Goal: Information Seeking & Learning: Find specific fact

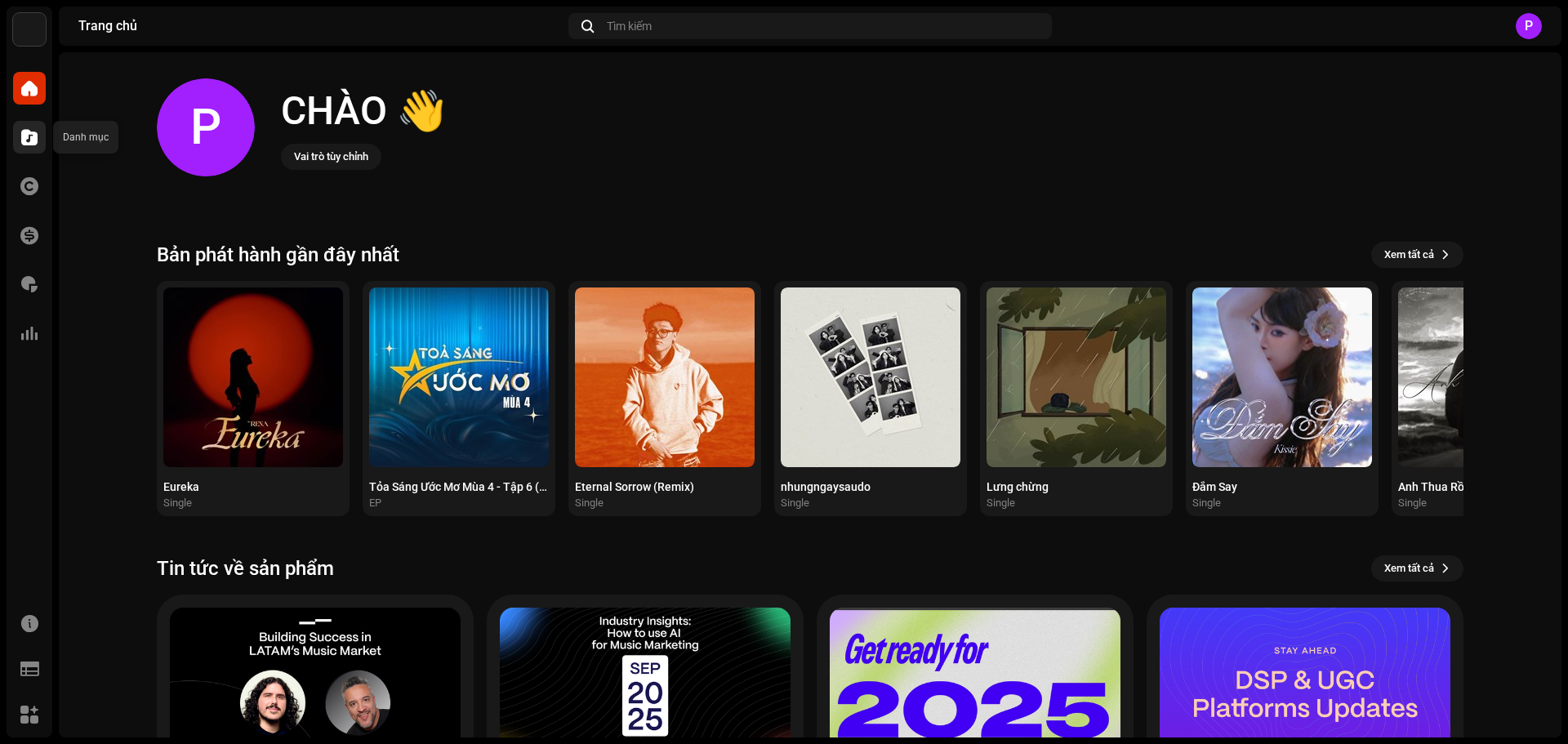
click at [22, 143] on span at bounding box center [30, 138] width 17 height 13
click at [20, 129] on div at bounding box center [29, 137] width 32 height 32
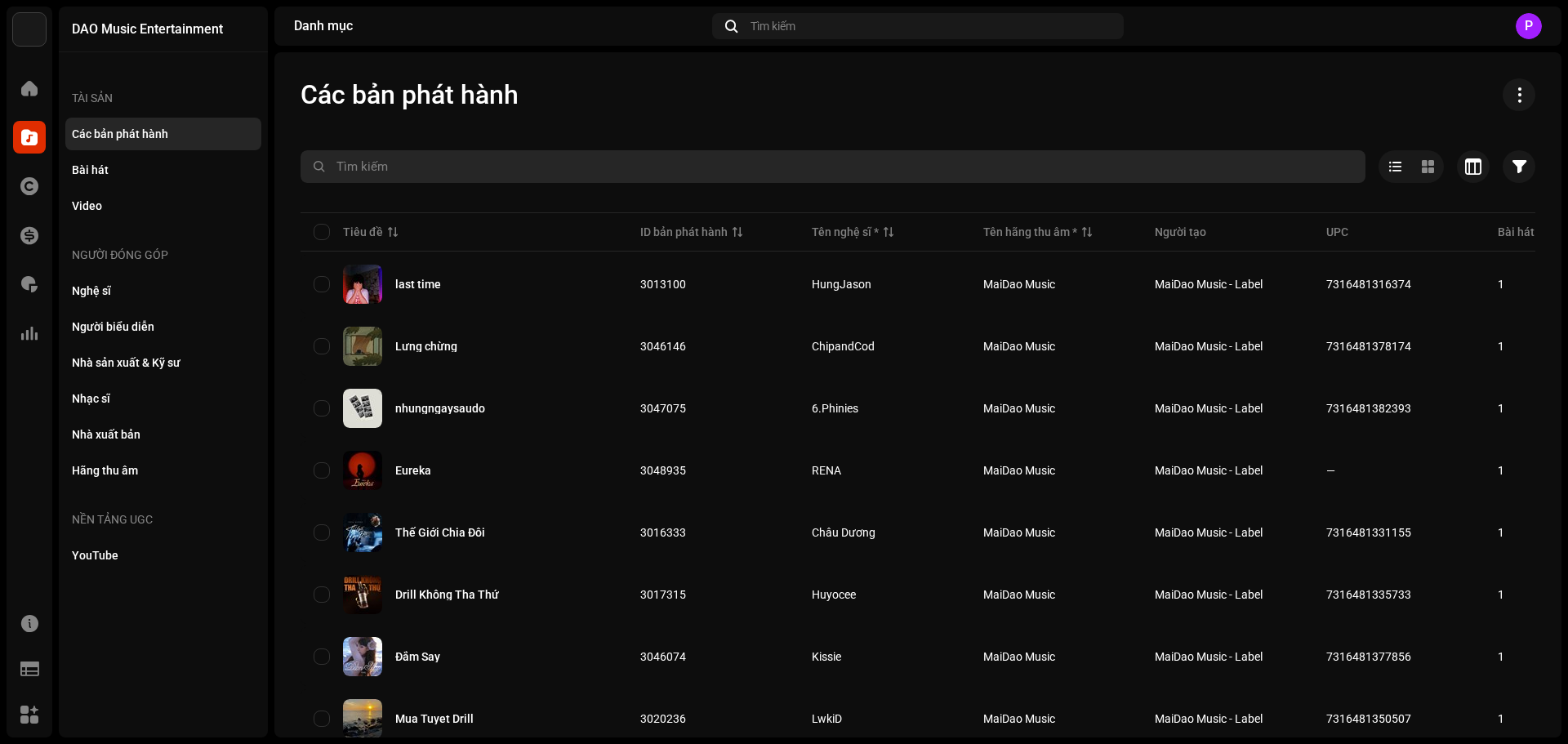
click at [427, 172] on input "text" at bounding box center [833, 166] width 1065 height 32
click at [346, 172] on input "HÀO MÌNH VÀO" at bounding box center [833, 166] width 1065 height 32
type input "HÒA MÌNH VÀO"
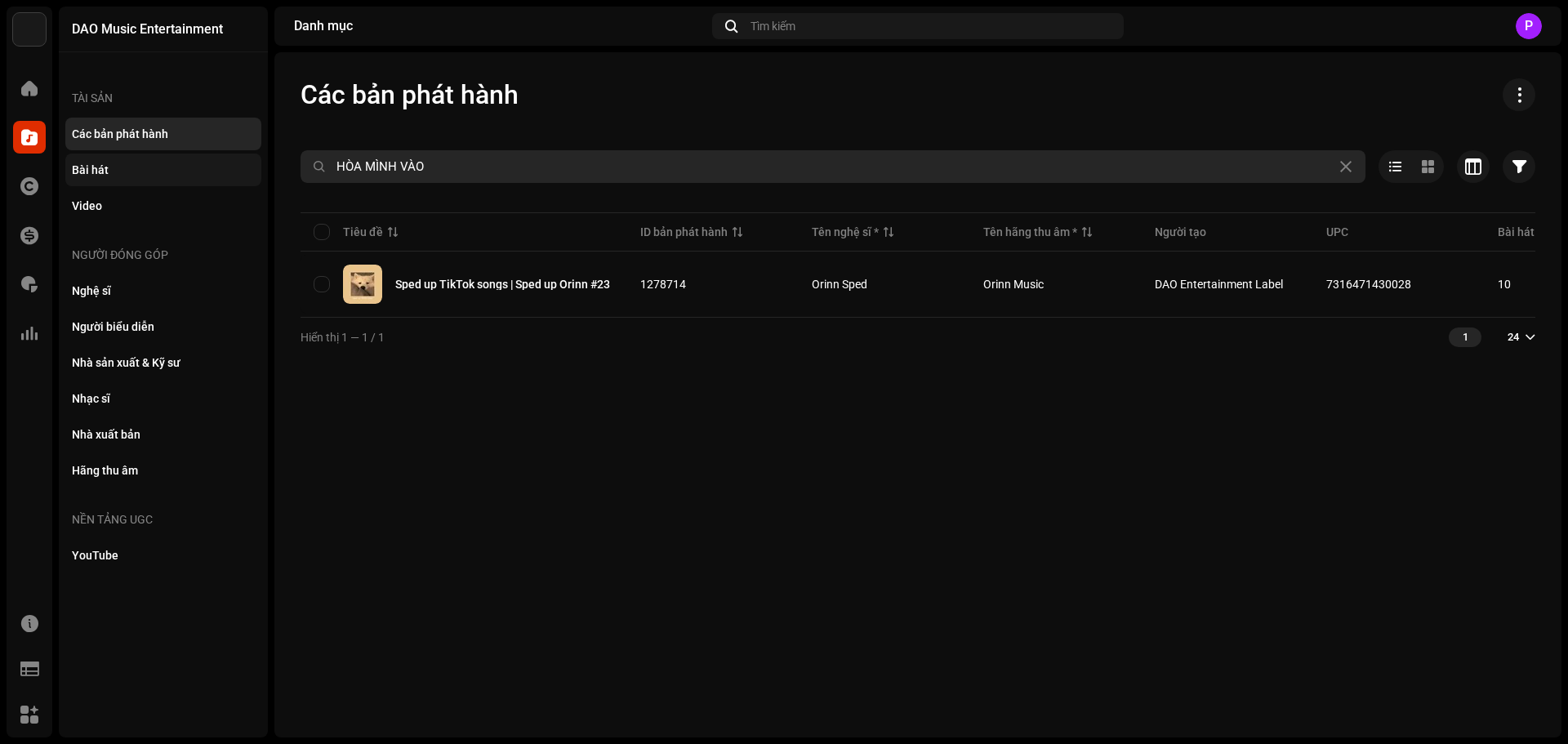
drag, startPoint x: 445, startPoint y: 162, endPoint x: 218, endPoint y: 170, distance: 227.1
click at [218, 170] on div "DAO Music Entertainment Trang chủ Danh mục Tác quyền Tài chính Phí bản quyền Th…" at bounding box center [784, 372] width 1568 height 744
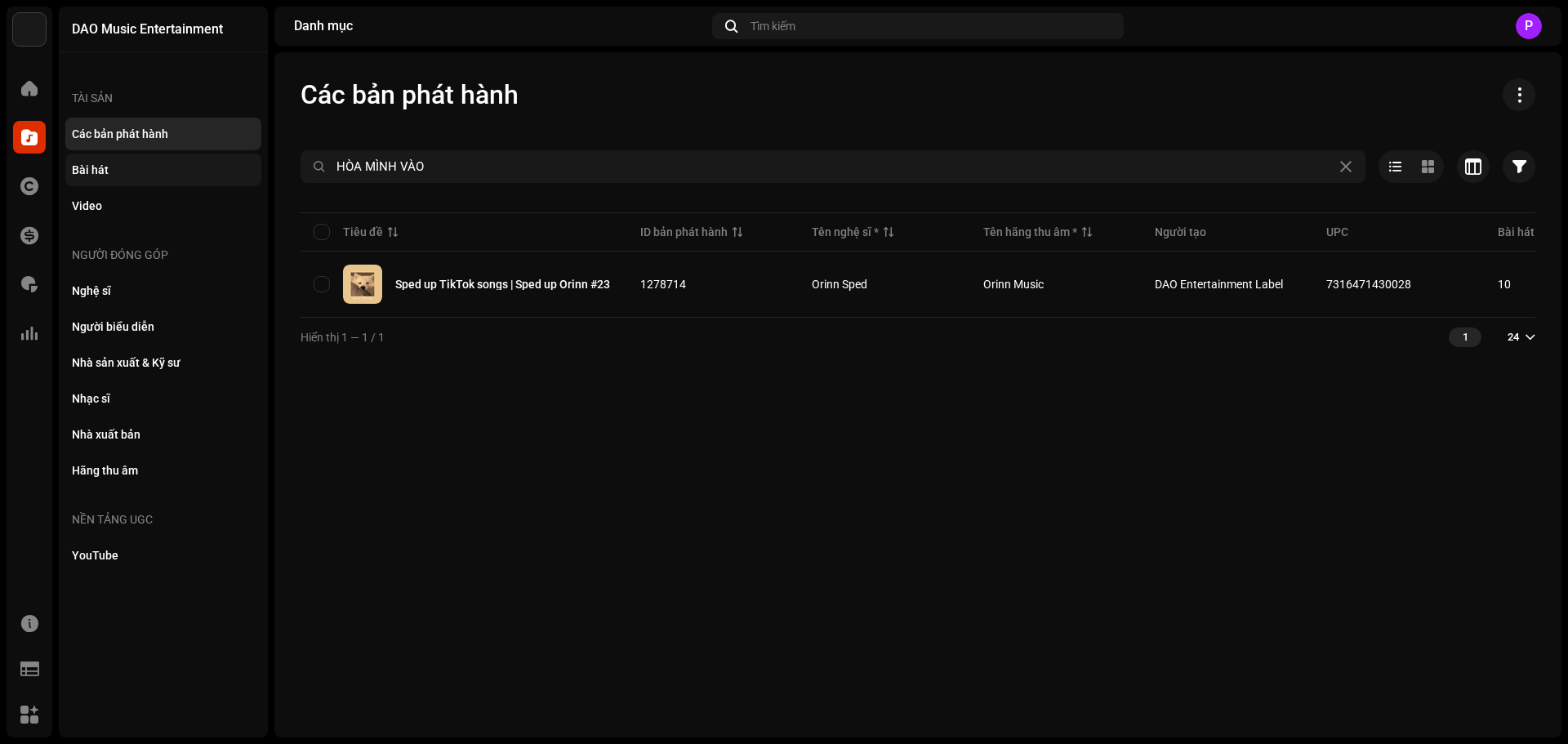
click at [142, 159] on div "Bài hát" at bounding box center [163, 169] width 196 height 32
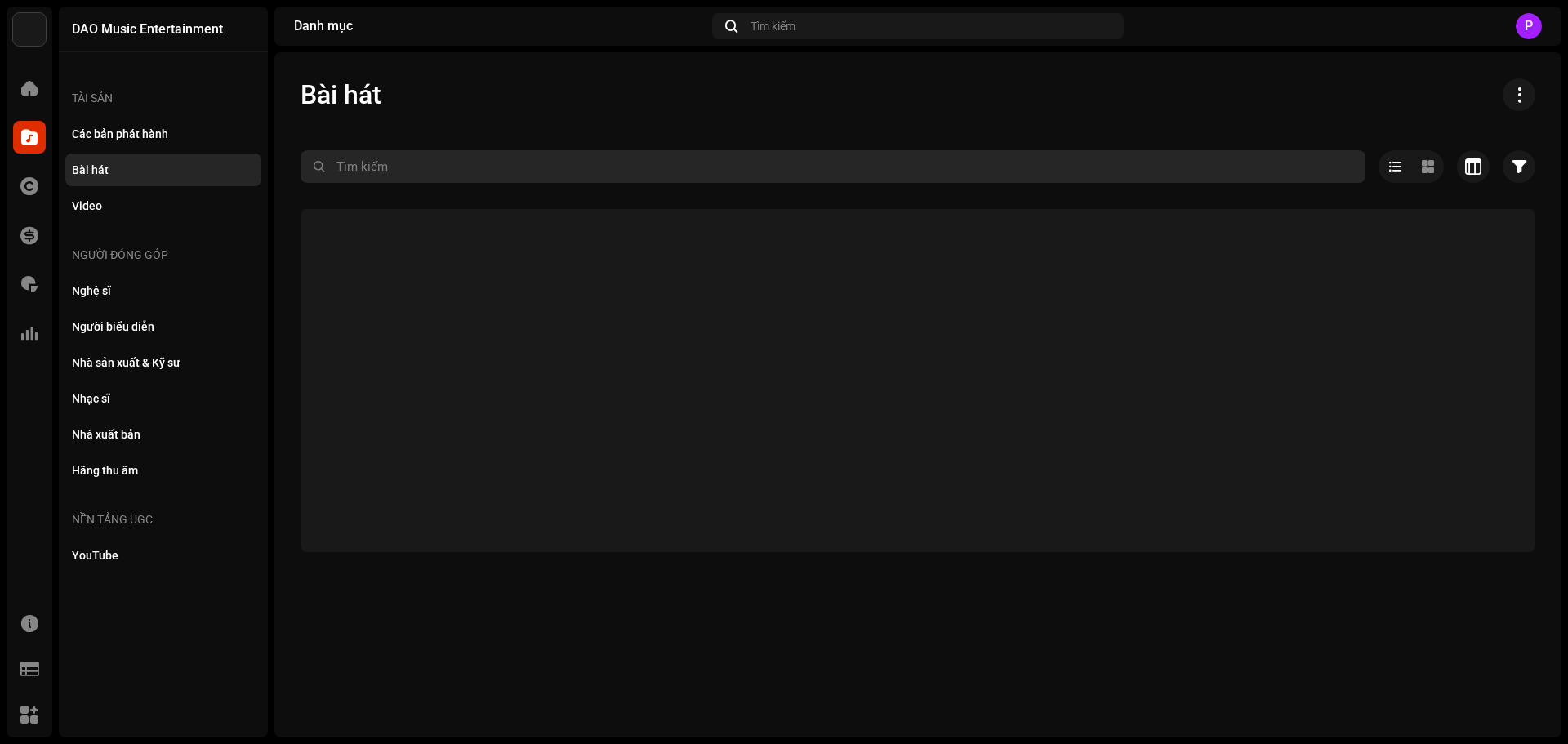
click at [409, 177] on input "text" at bounding box center [833, 166] width 1065 height 32
paste input "HÒA MÌNH VÀO"
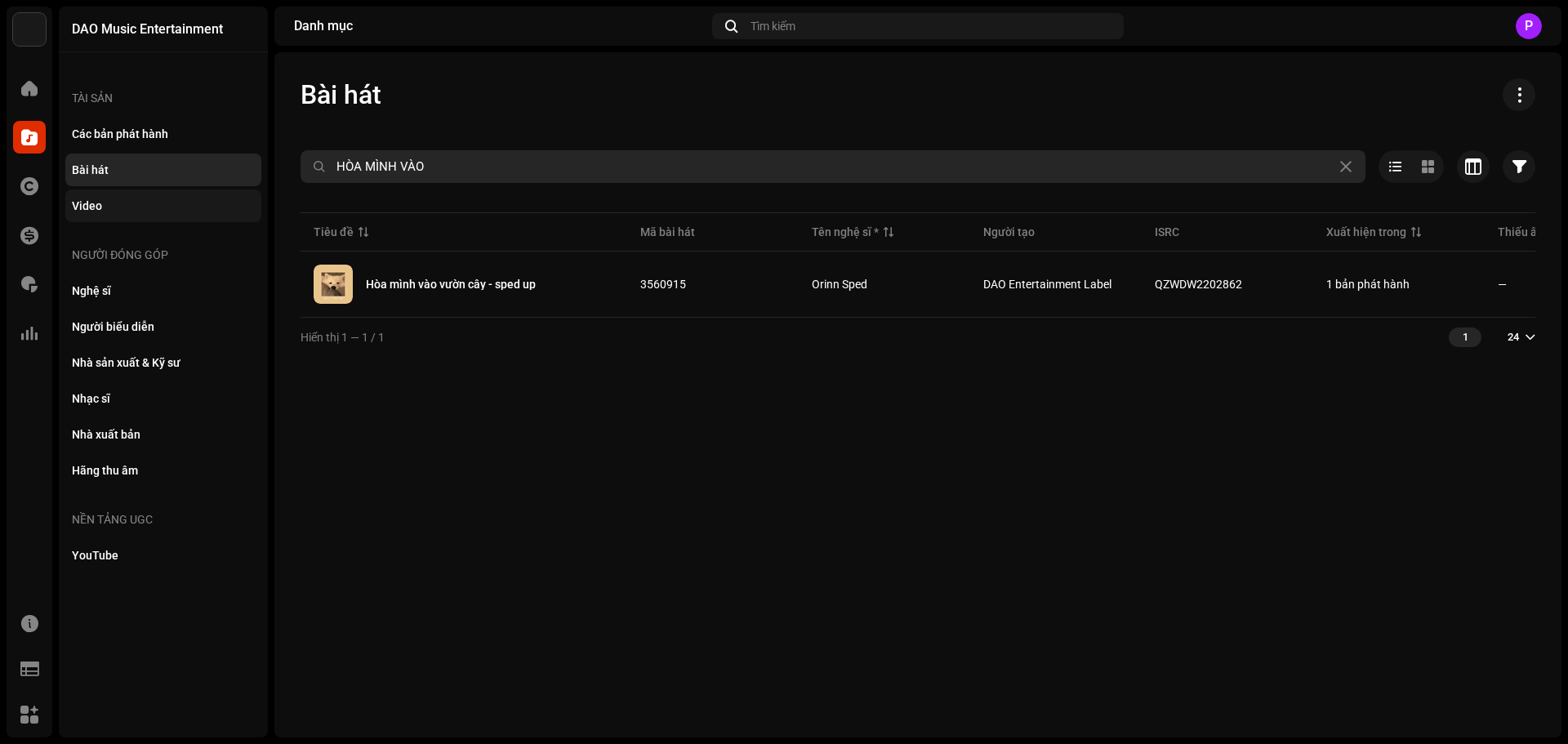
drag, startPoint x: 456, startPoint y: 159, endPoint x: 147, endPoint y: 209, distance: 313.0
click at [147, 209] on div "DAO Music Entertainment Trang chủ Danh mục Tác quyền Tài chính Phí bản quyền Th…" at bounding box center [784, 372] width 1568 height 744
type input "KAYC"
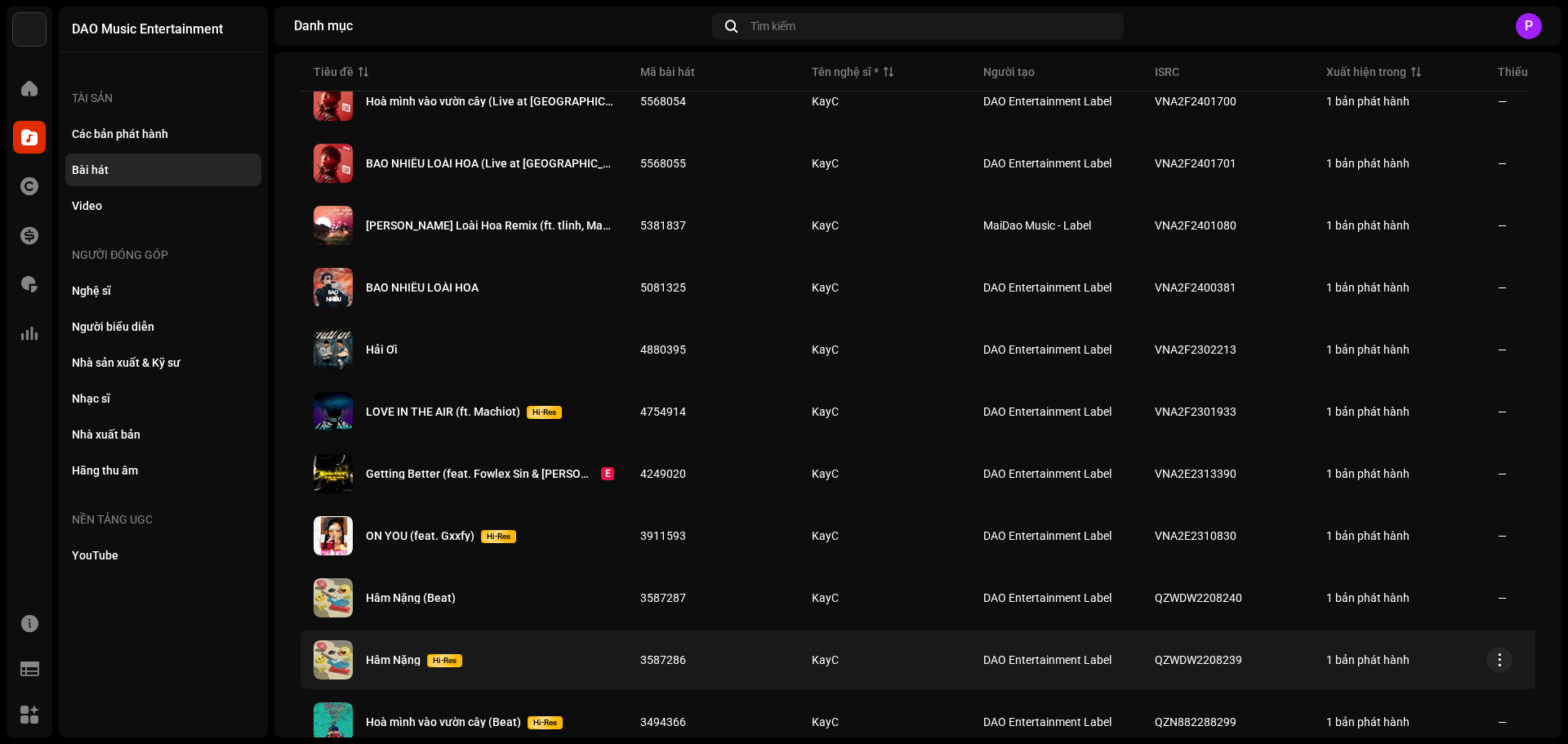
scroll to position [499, 0]
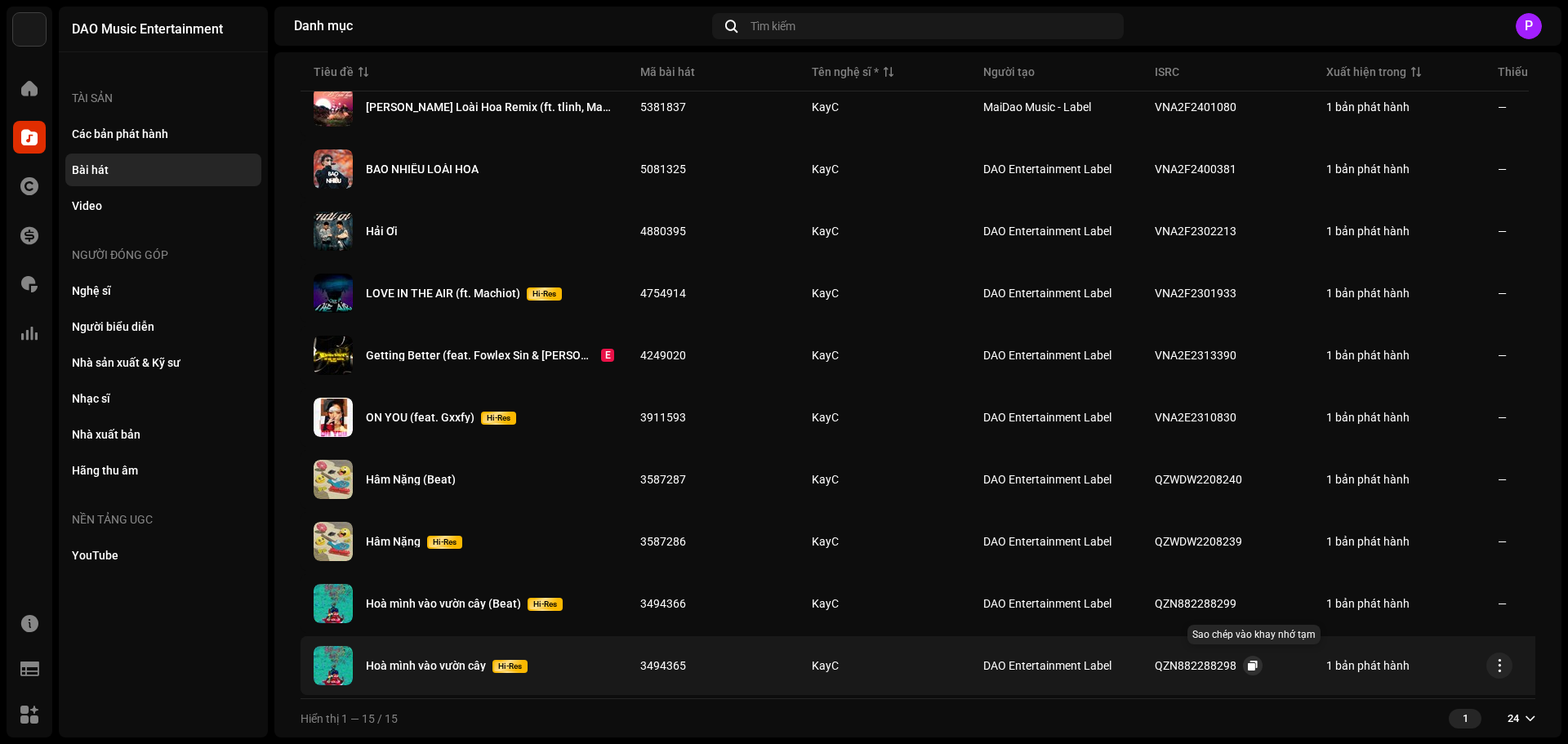
click at [1246, 657] on button "button" at bounding box center [1253, 666] width 20 height 20
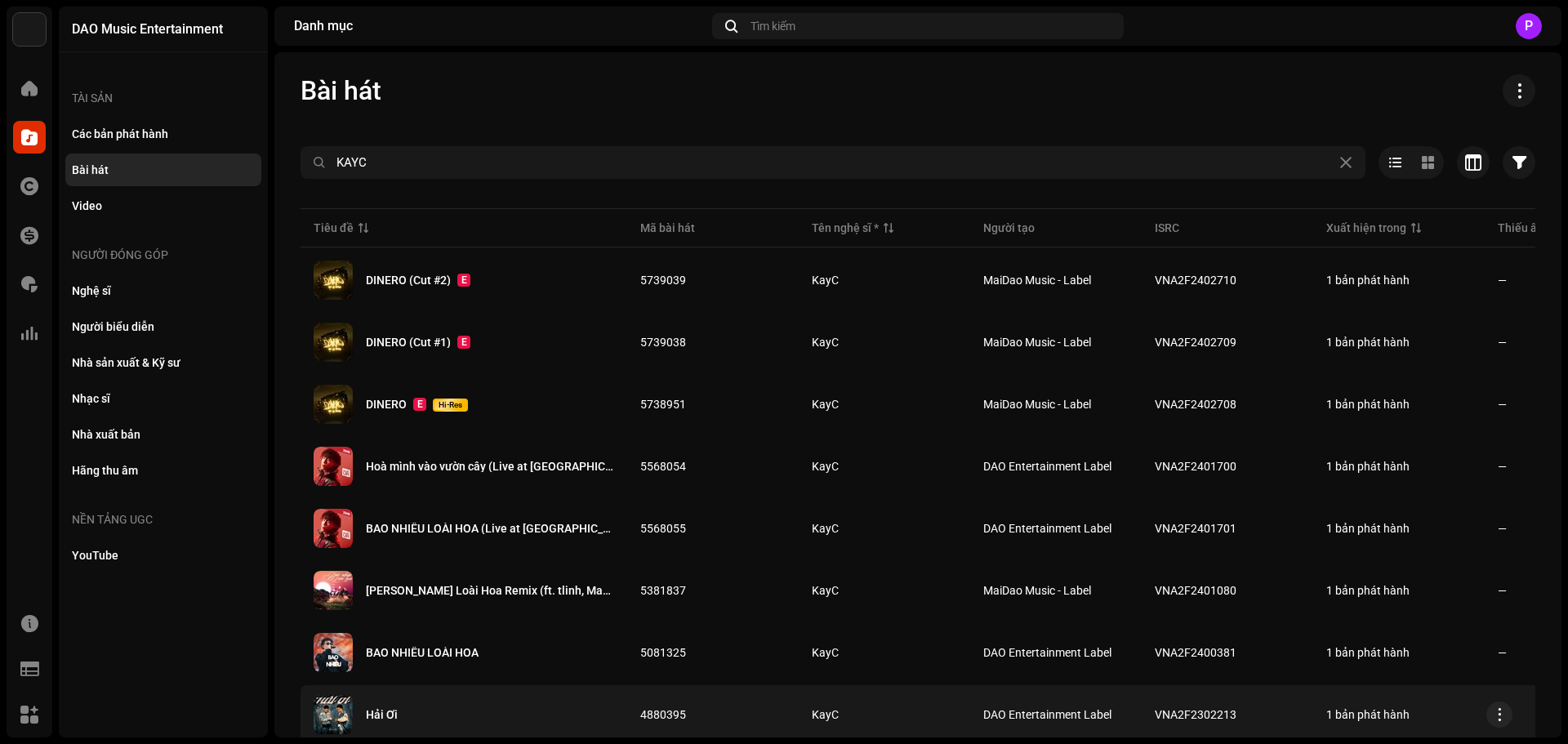
scroll to position [0, 0]
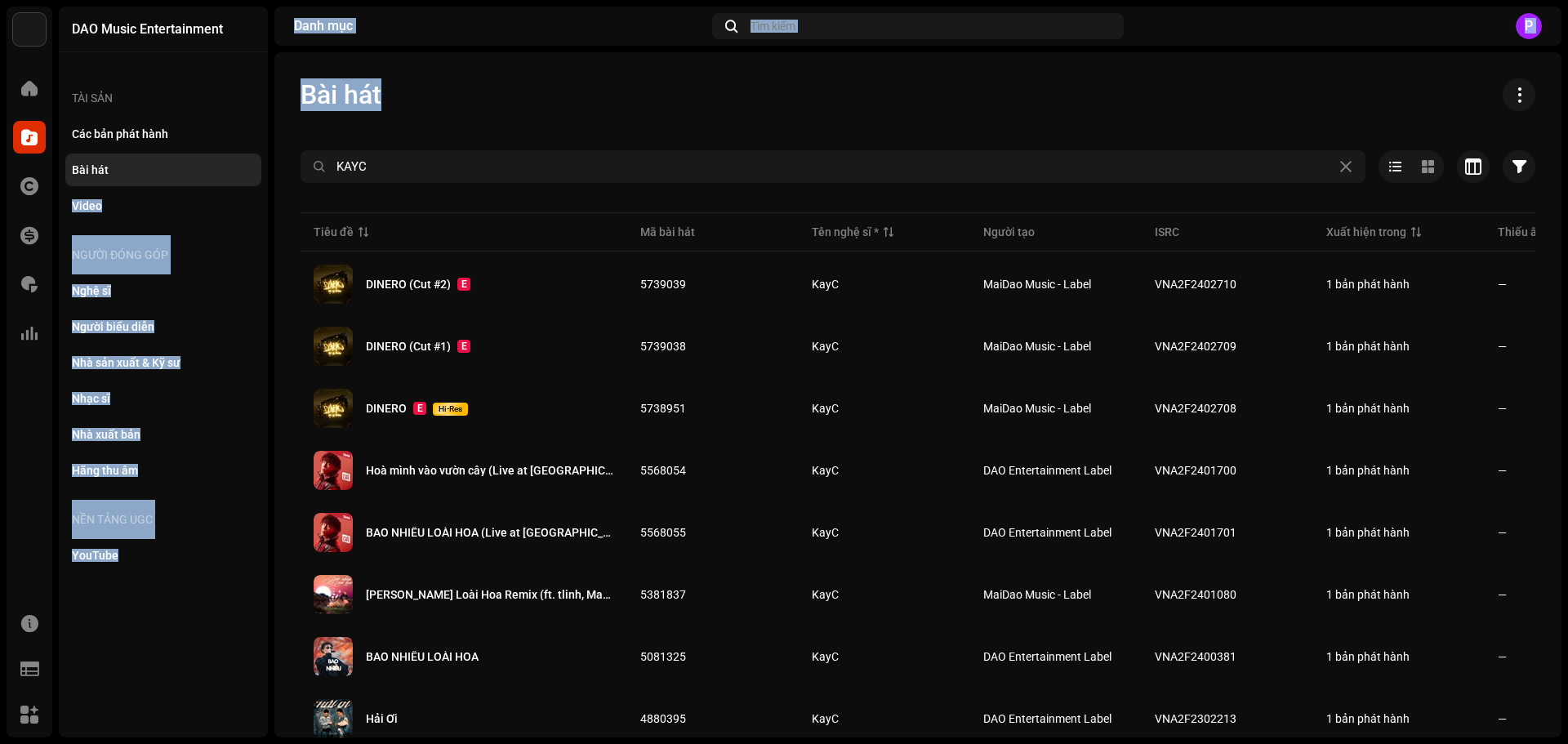
drag, startPoint x: 401, startPoint y: 149, endPoint x: 251, endPoint y: 184, distance: 154.0
click at [251, 184] on div "DAO Music Entertainment Trang chủ Danh mục Tác quyền Tài chính Phí bản quyền Th…" at bounding box center [784, 372] width 1568 height 744
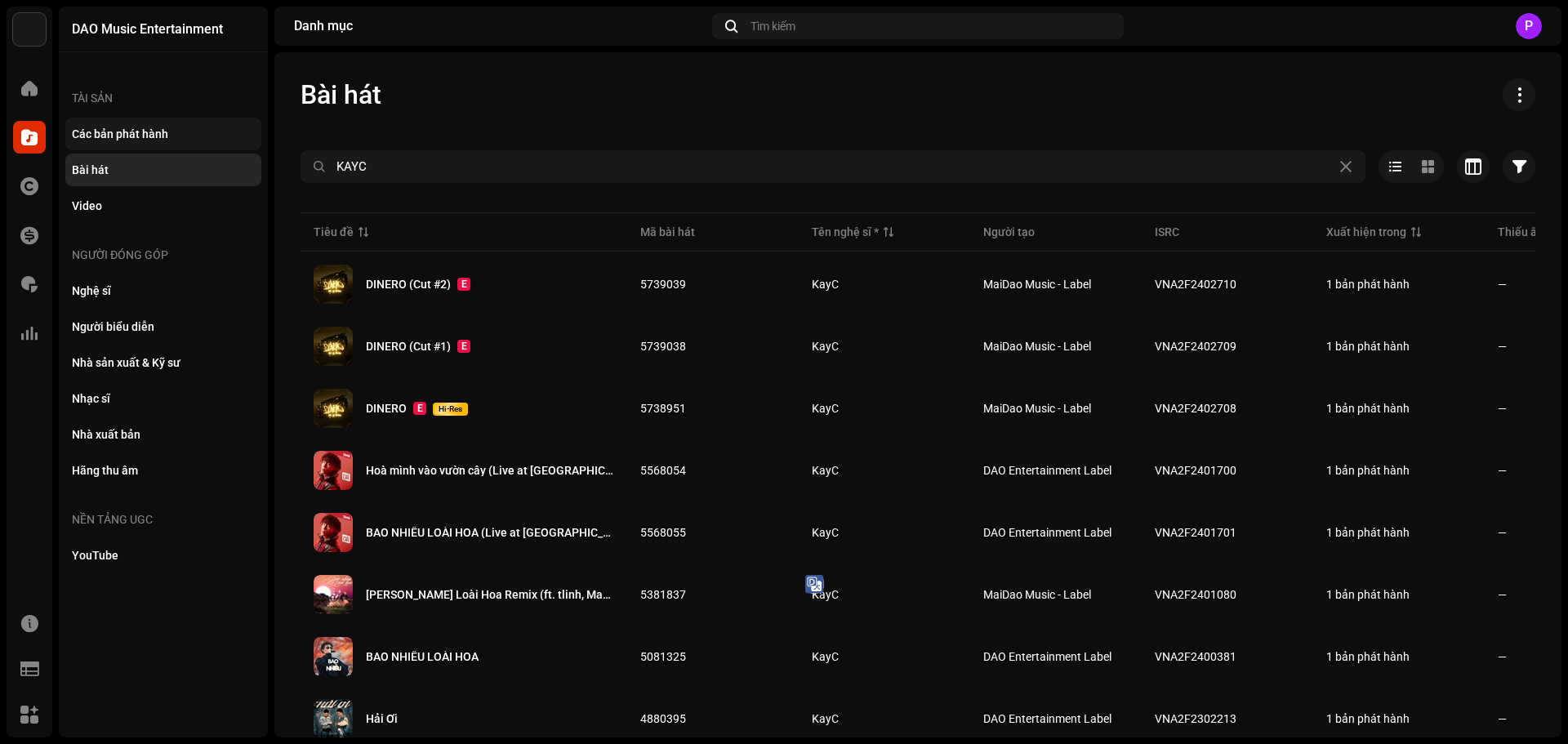
click at [107, 126] on div "Các bản phát hành" at bounding box center [163, 133] width 196 height 32
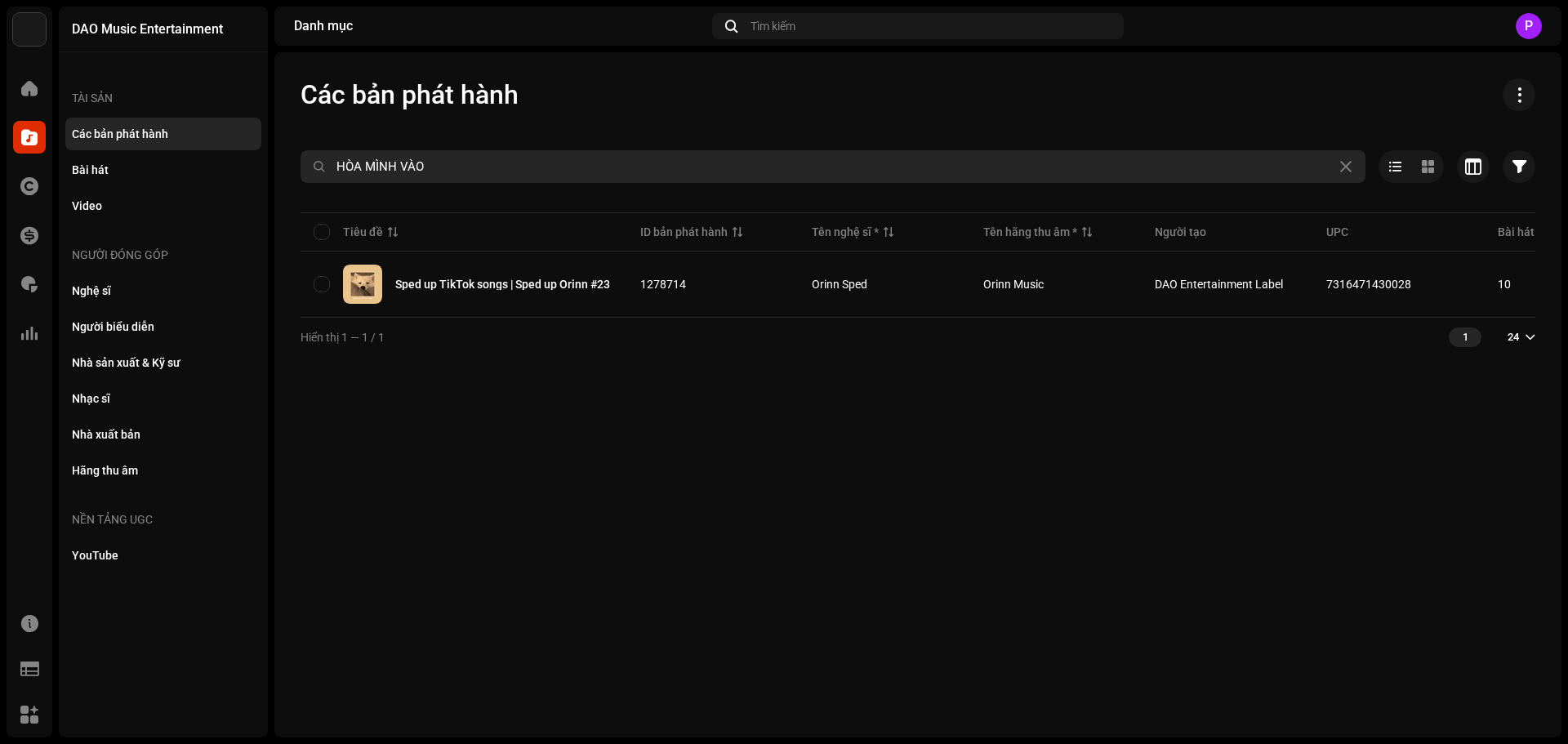
click at [408, 165] on input "HÒA MÌNH VÀO" at bounding box center [833, 166] width 1065 height 32
drag, startPoint x: 480, startPoint y: 156, endPoint x: 89, endPoint y: 204, distance: 393.9
click at [89, 204] on div "DAO Music Entertainment Trang chủ Danh mục Tác quyền Tài chính Phí bản quyền Th…" at bounding box center [784, 372] width 1568 height 744
type input "KHA"
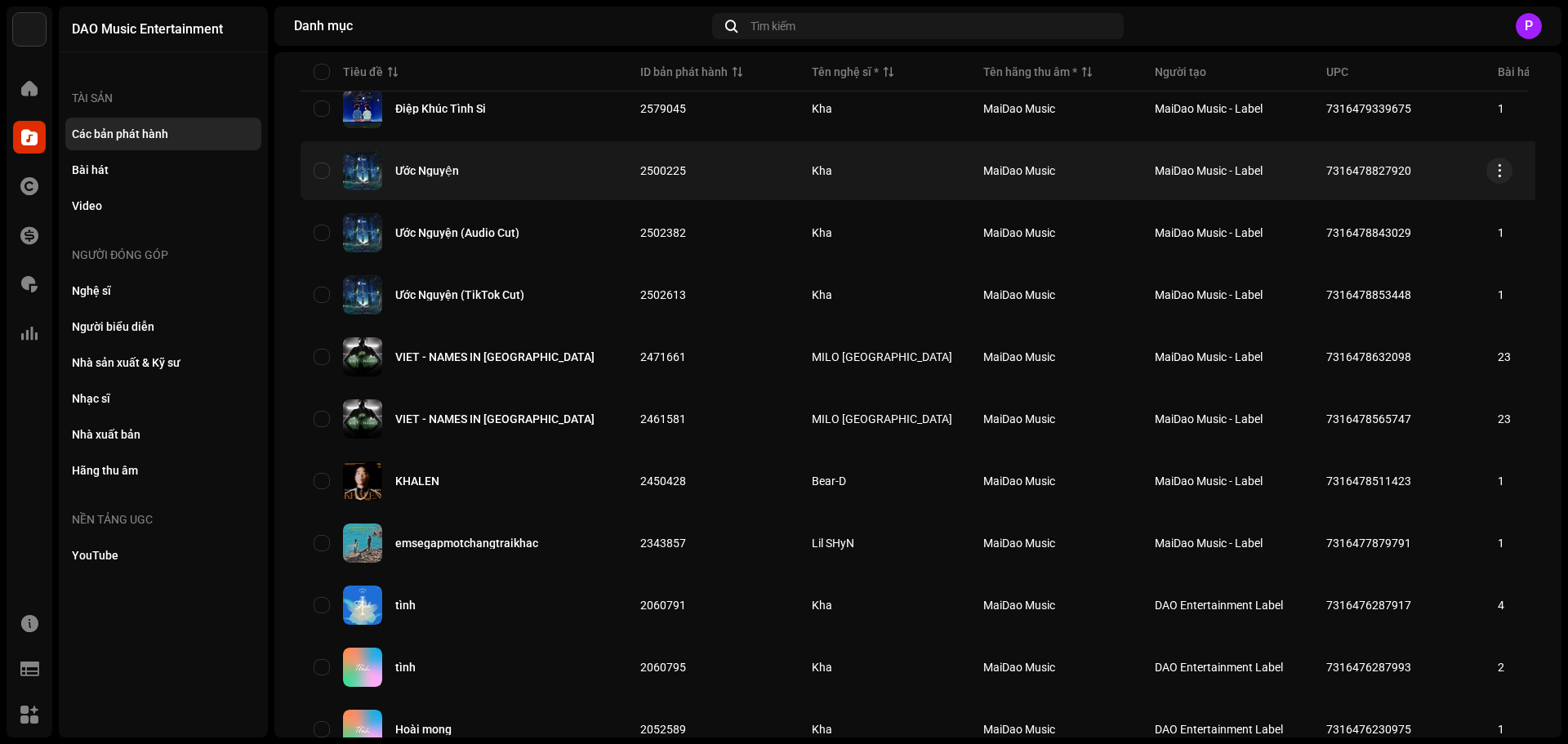
scroll to position [572, 0]
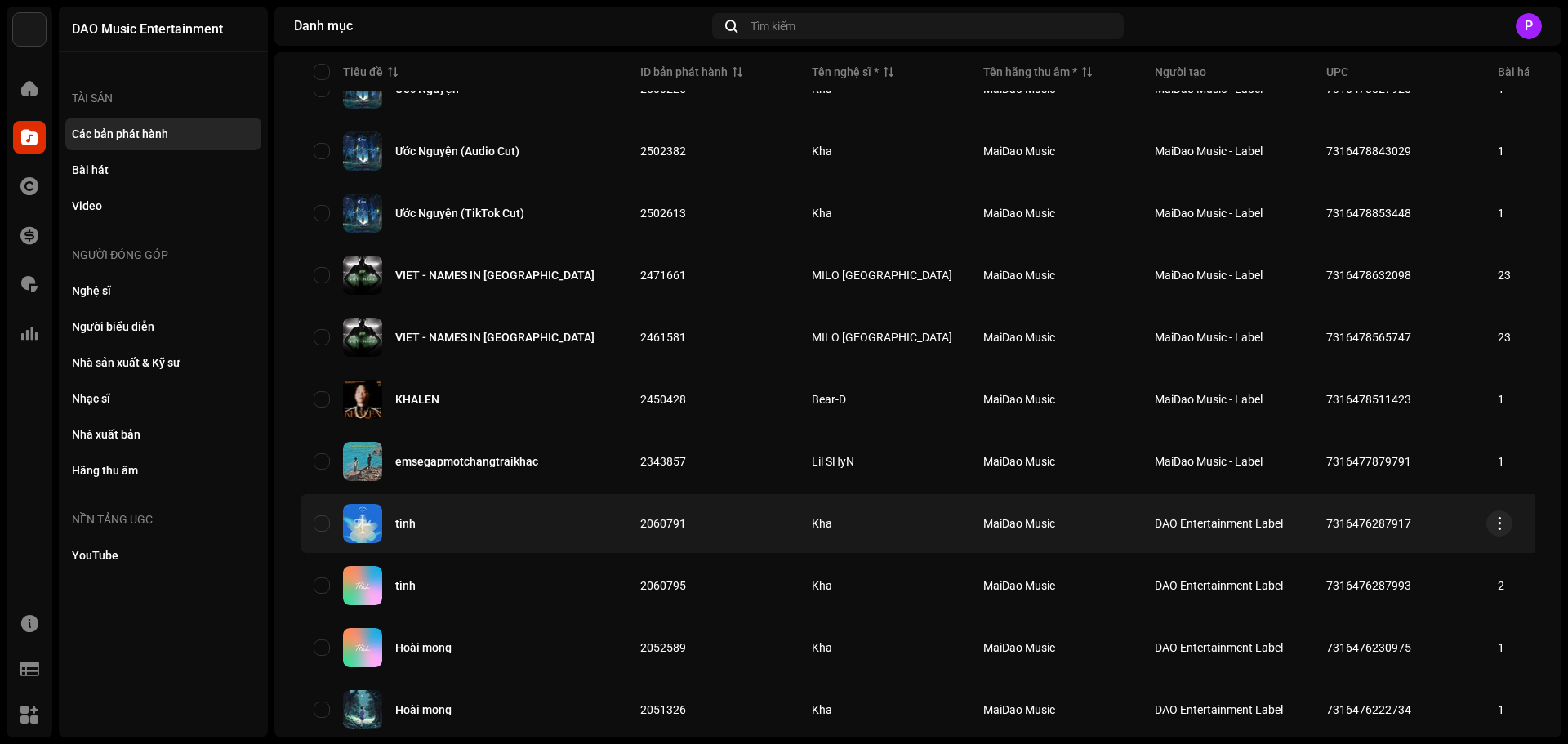
copy tr "7316476287917"
drag, startPoint x: 1424, startPoint y: 522, endPoint x: 1295, endPoint y: 524, distance: 129.0
click at [1295, 524] on tr "tình 2060791 [PERSON_NAME] Music DAO Entertainment Label 7316476287917 4 18:11 …" at bounding box center [1150, 524] width 1699 height 59
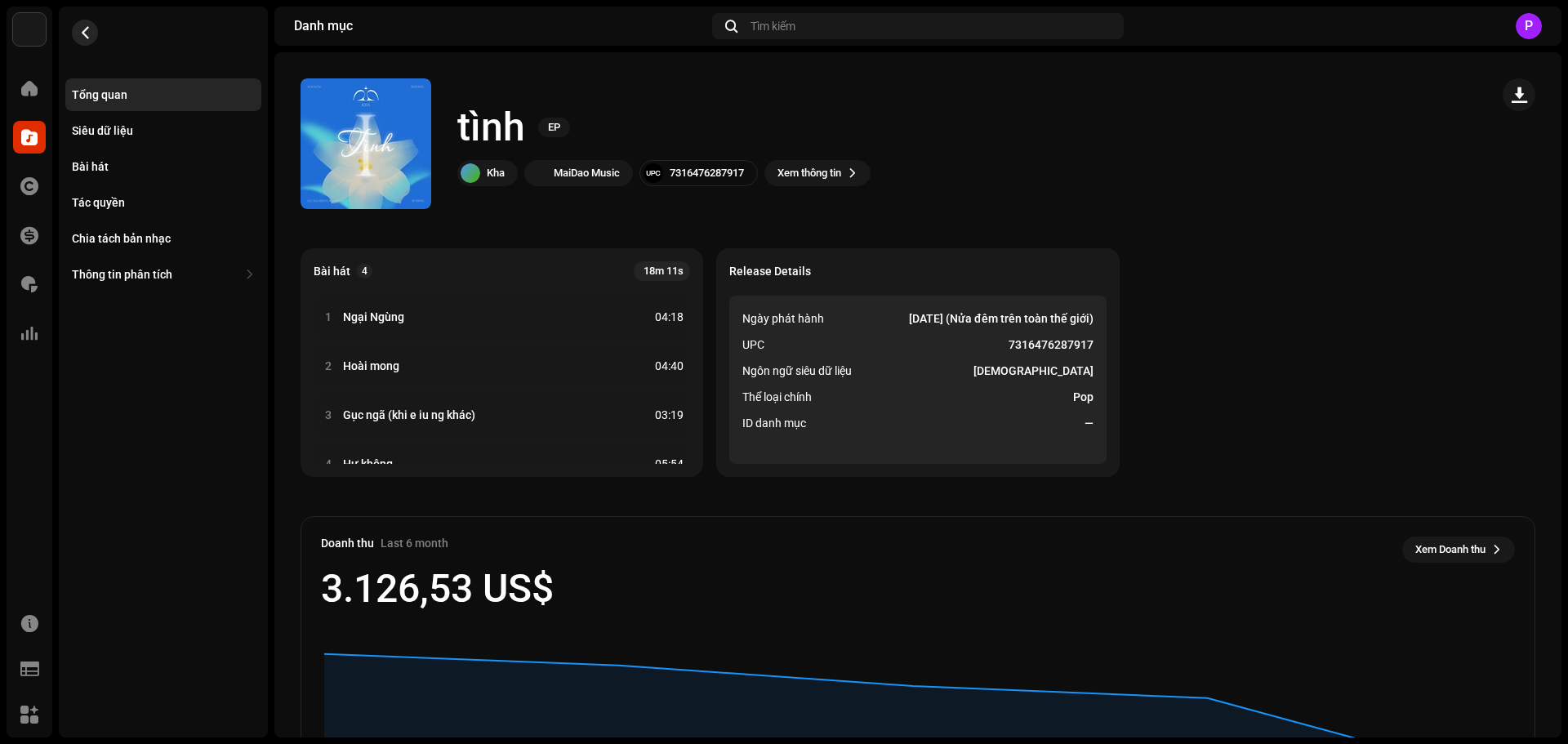
click at [88, 31] on span "button" at bounding box center [85, 33] width 12 height 13
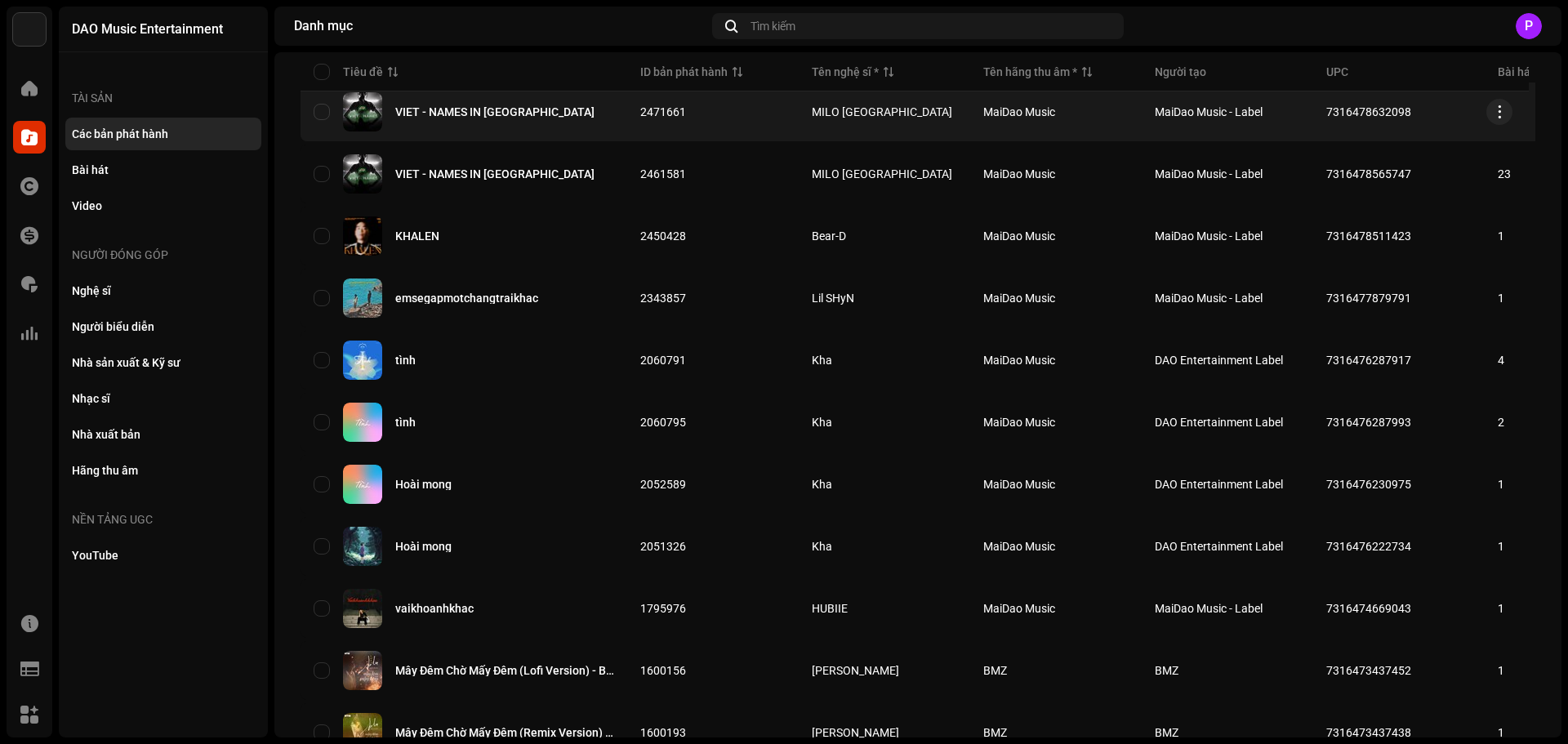
scroll to position [817, 0]
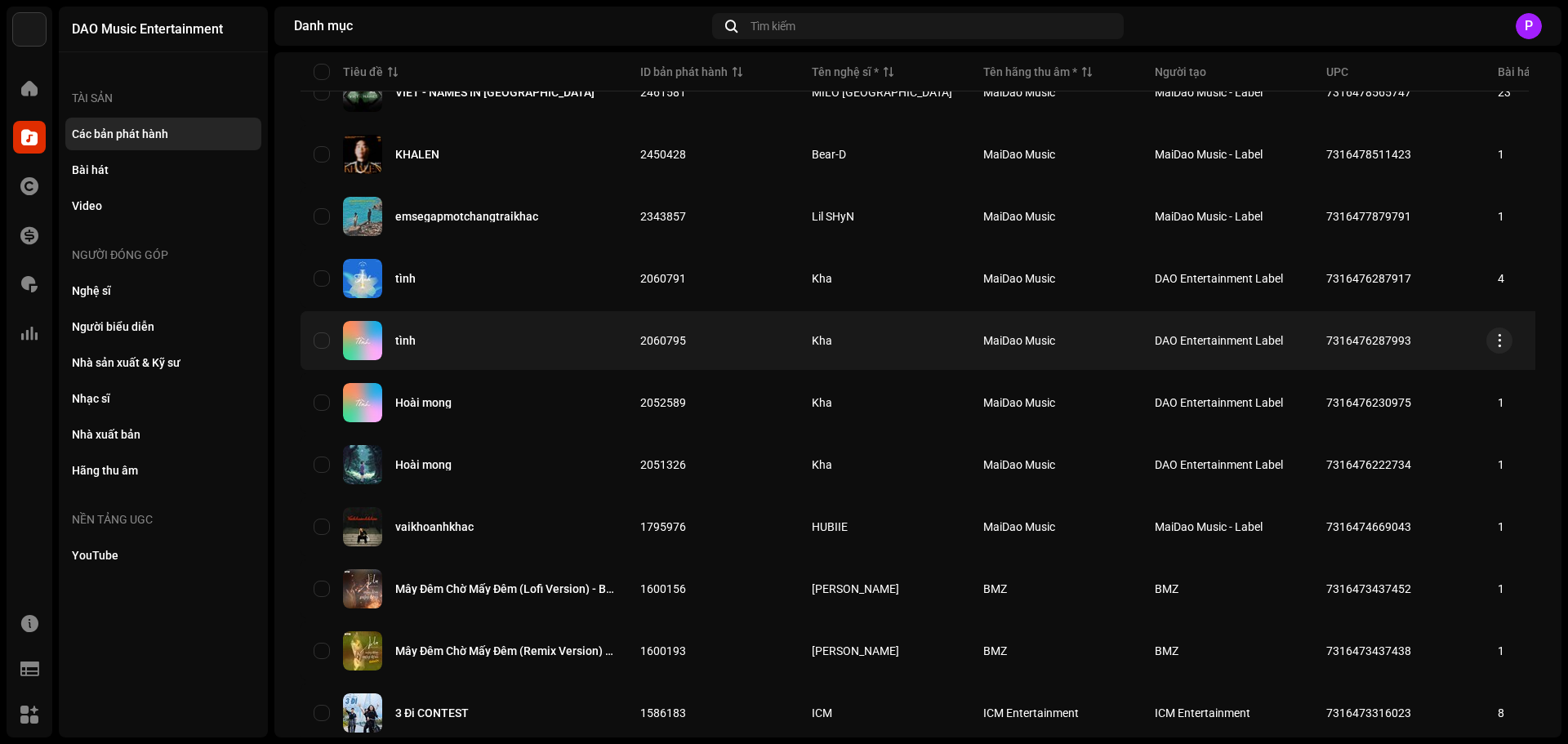
copy span "7316476287993"
drag, startPoint x: 1399, startPoint y: 341, endPoint x: 1326, endPoint y: 346, distance: 73.2
click at [1326, 346] on td "7316476287993" at bounding box center [1399, 341] width 171 height 59
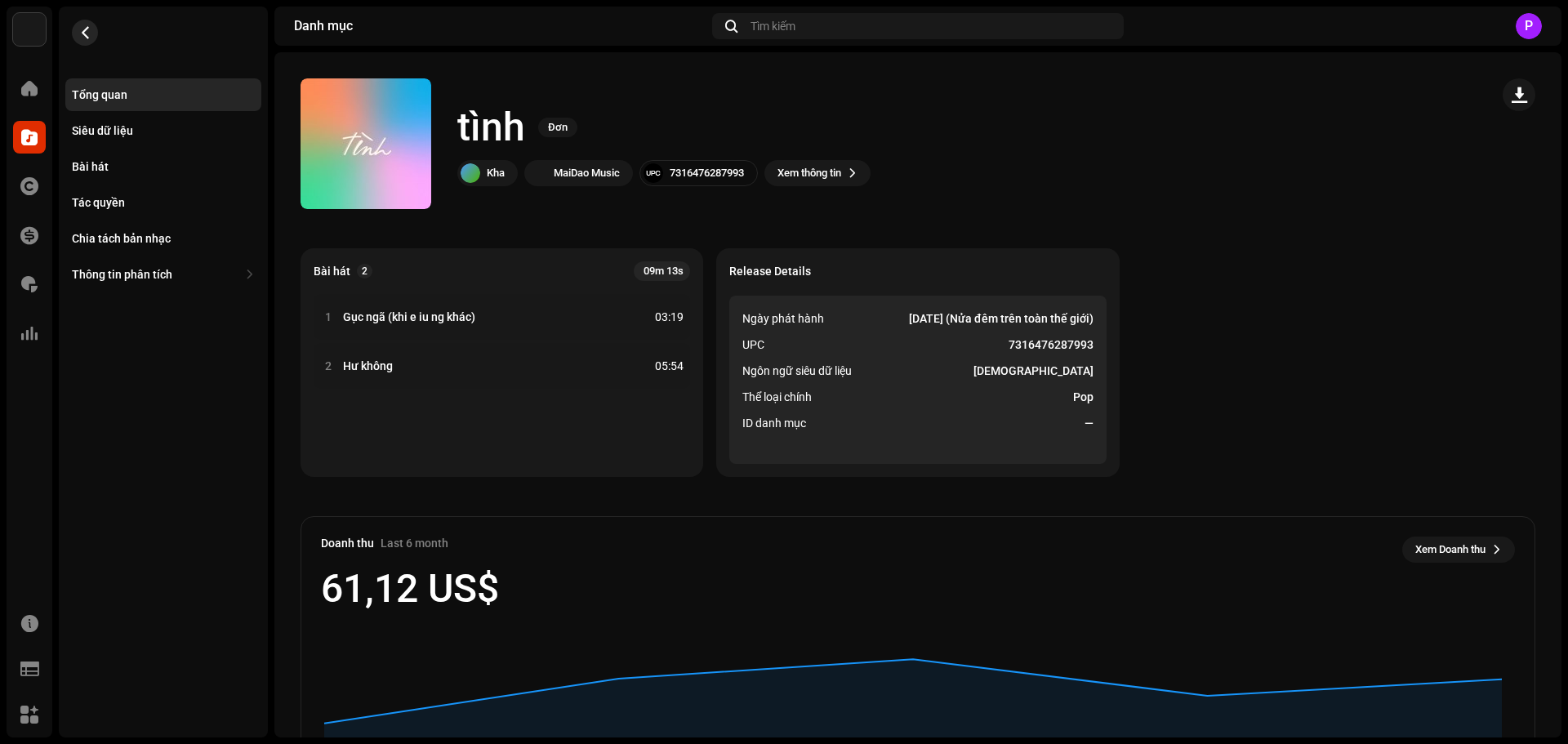
click at [92, 31] on button "button" at bounding box center [85, 33] width 27 height 27
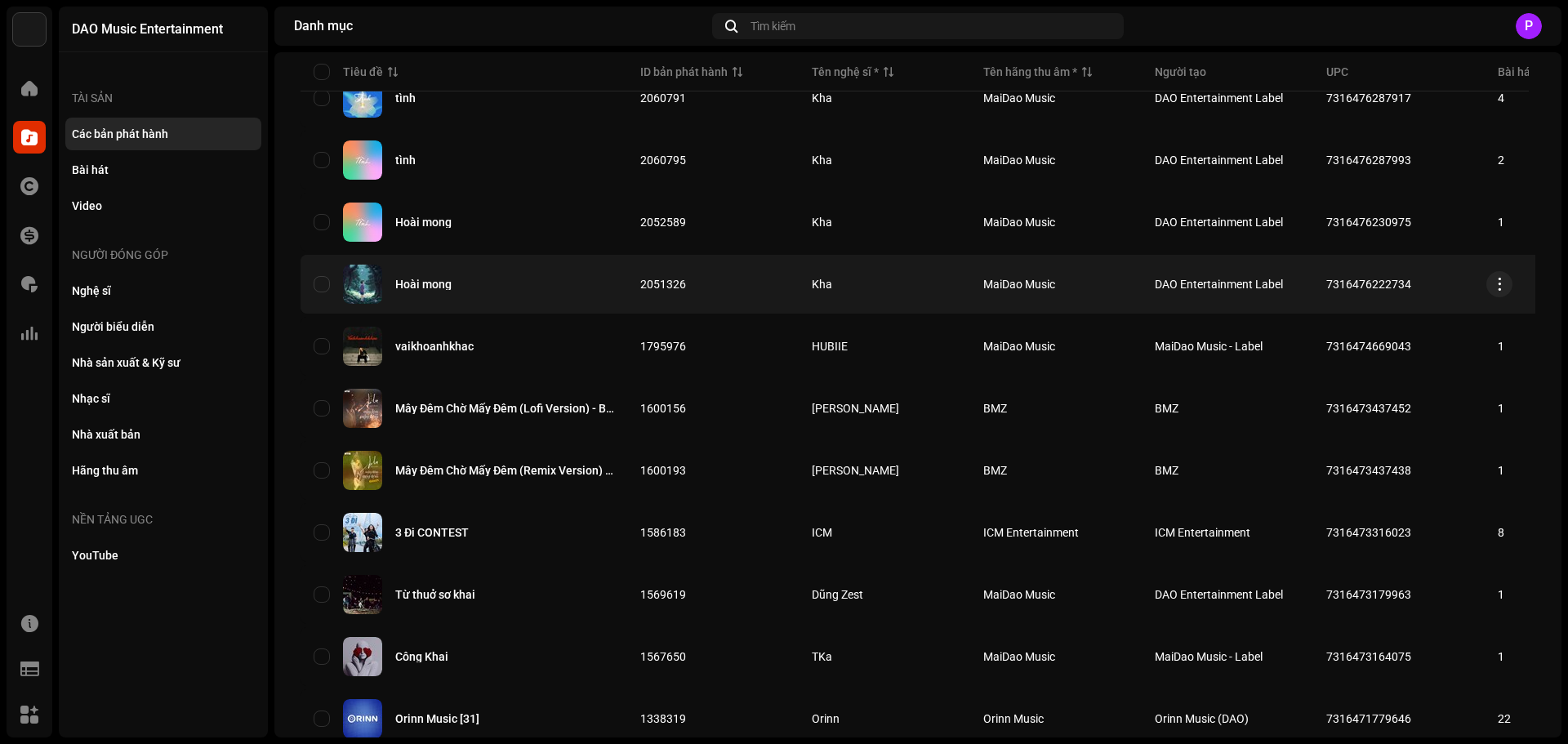
scroll to position [1057, 0]
